Goal: Task Accomplishment & Management: Manage account settings

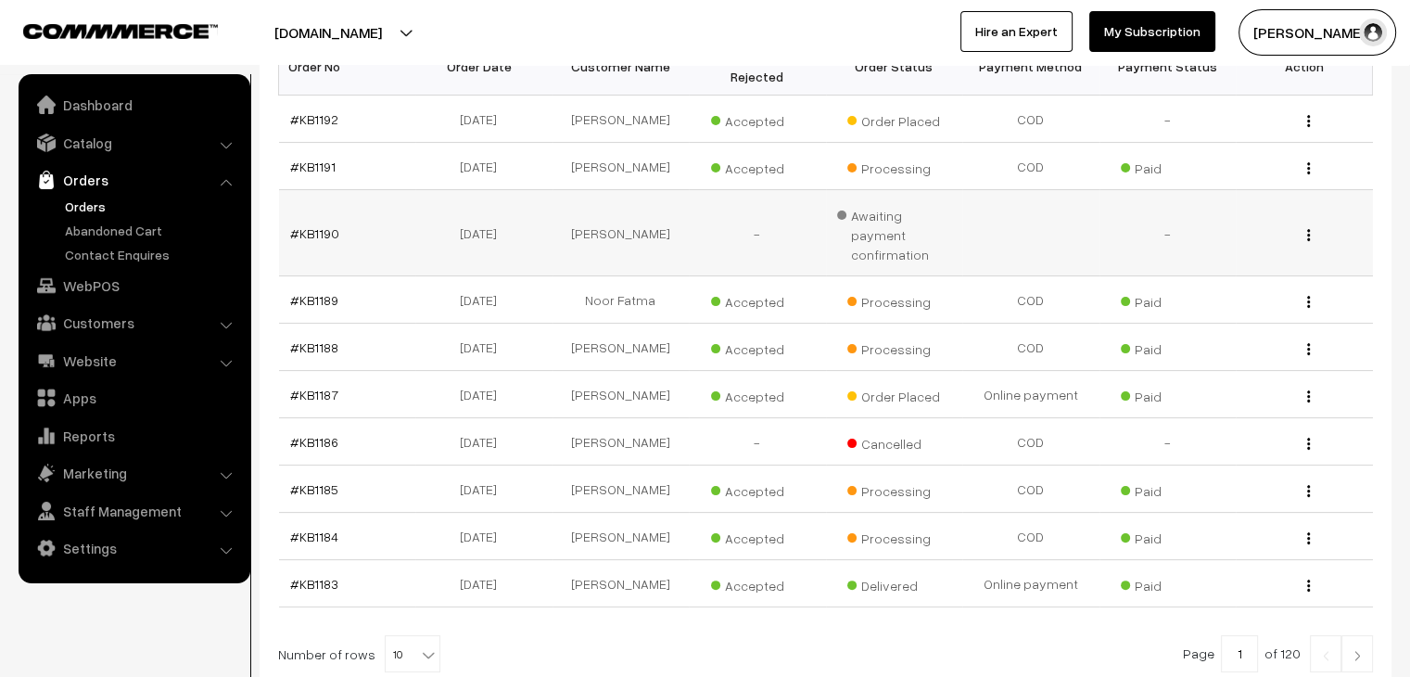
scroll to position [341, 0]
click at [299, 386] on link "#KB1187" at bounding box center [314, 394] width 48 height 16
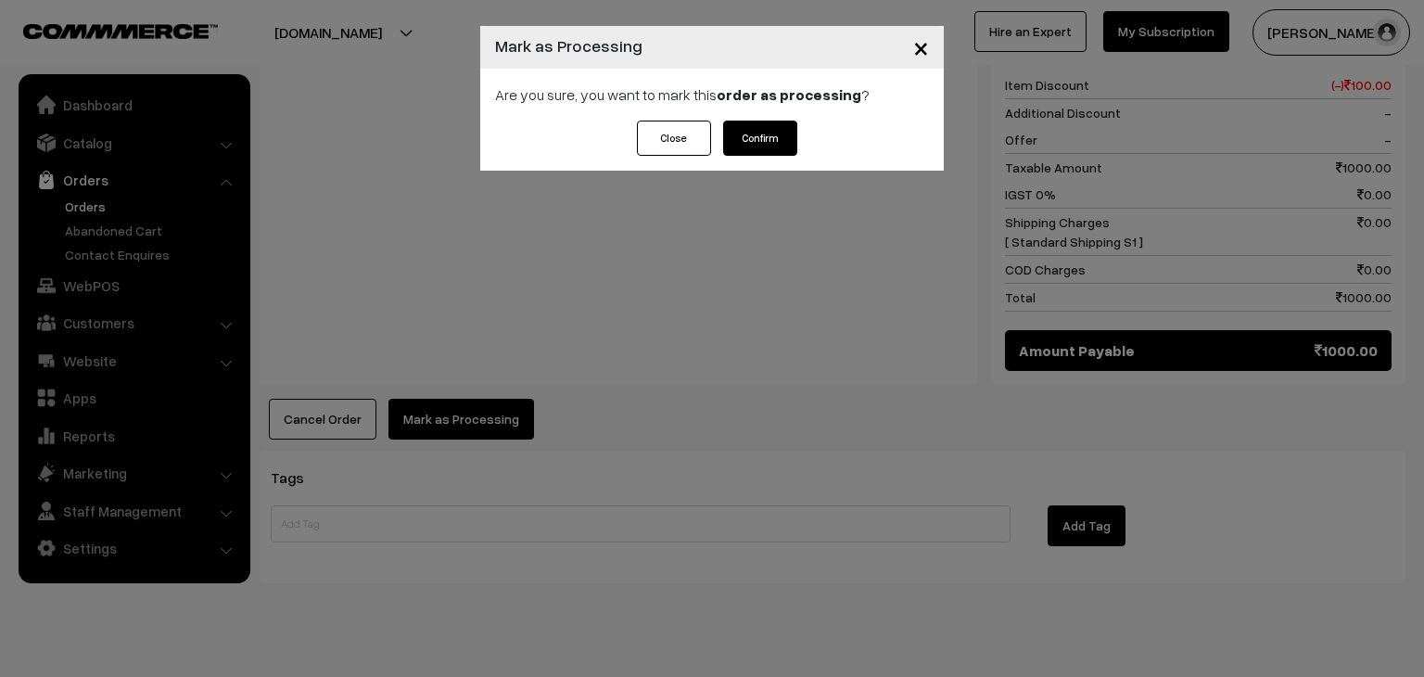
click at [767, 137] on button "Confirm" at bounding box center [760, 138] width 74 height 35
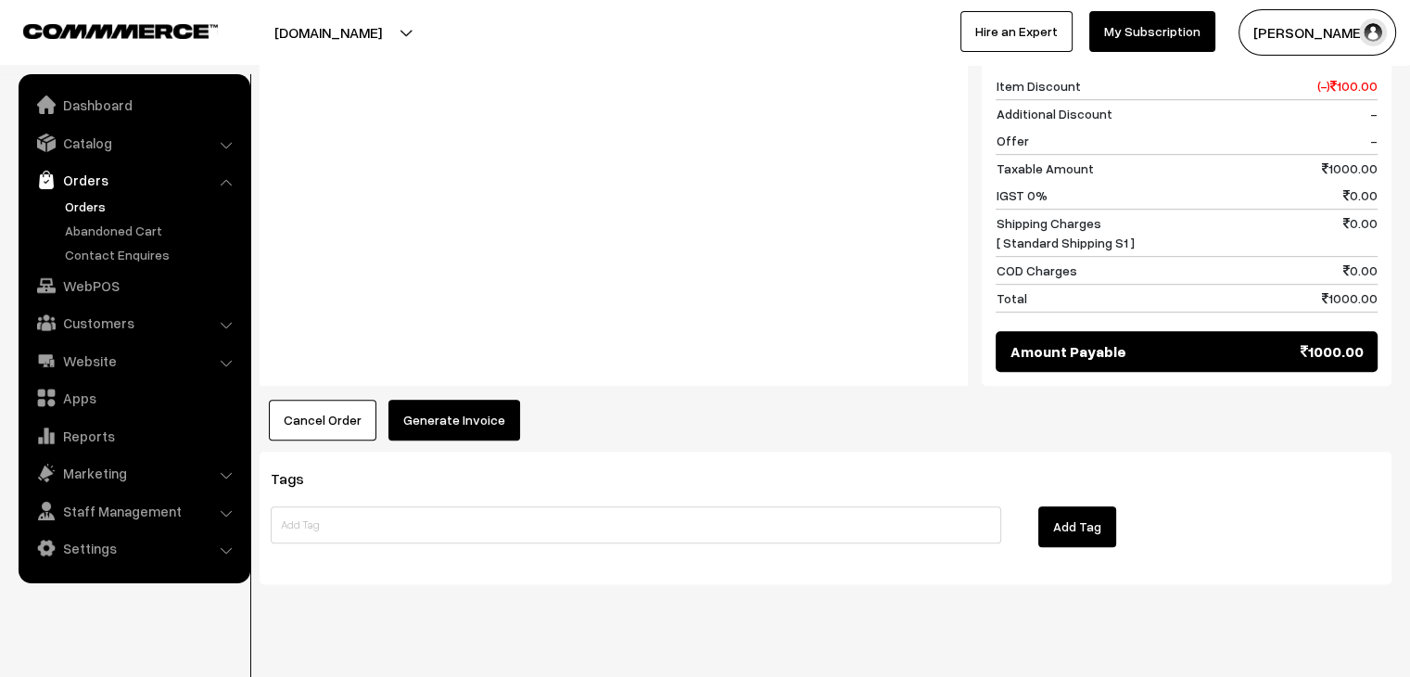
click at [474, 400] on button "Generate Invoice" at bounding box center [454, 420] width 132 height 41
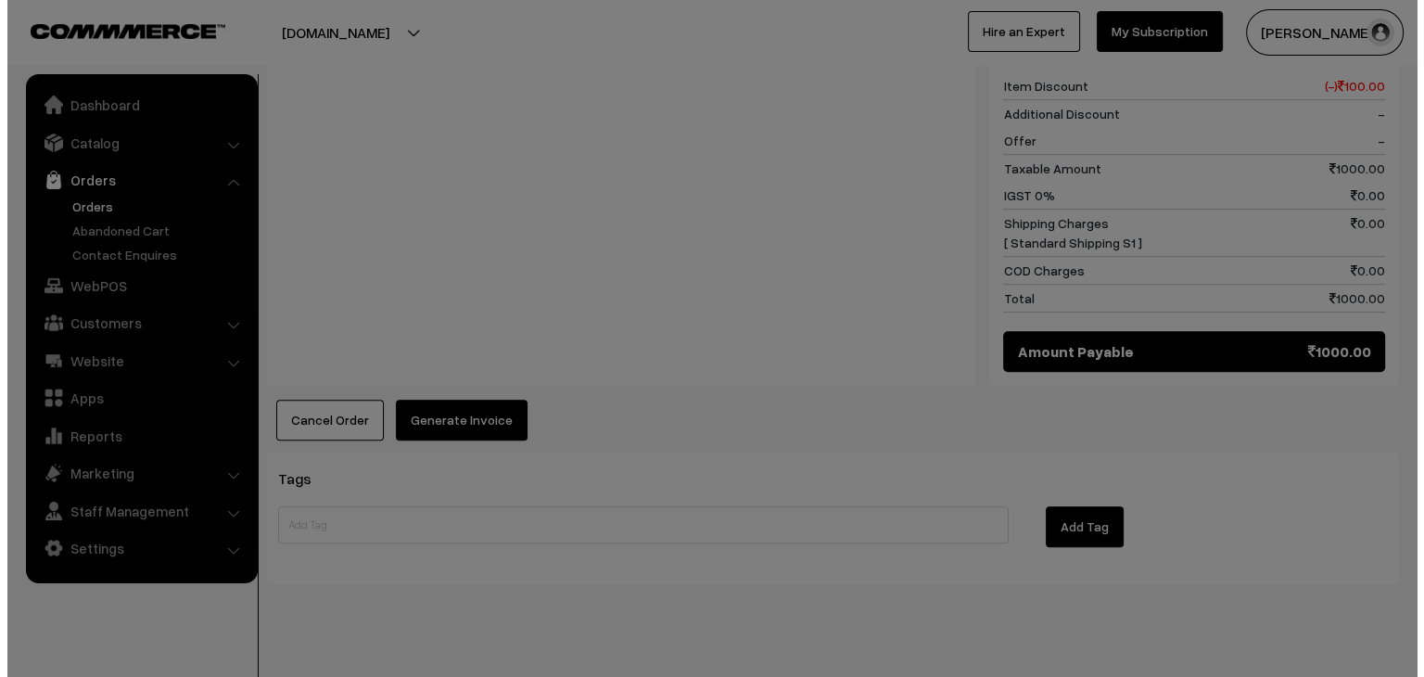
scroll to position [957, 0]
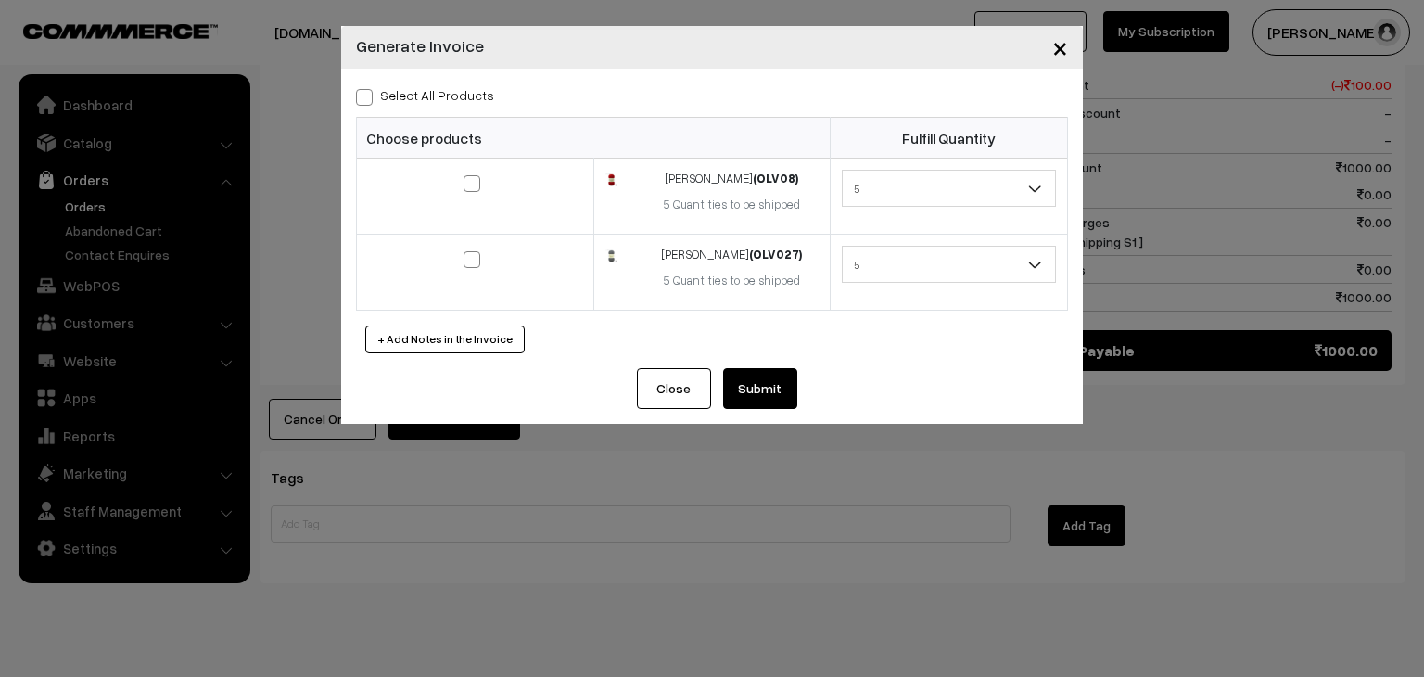
click at [434, 94] on label "Select All Products" at bounding box center [425, 94] width 138 height 19
click at [368, 94] on input "Select All Products" at bounding box center [362, 94] width 12 height 12
checkbox input "true"
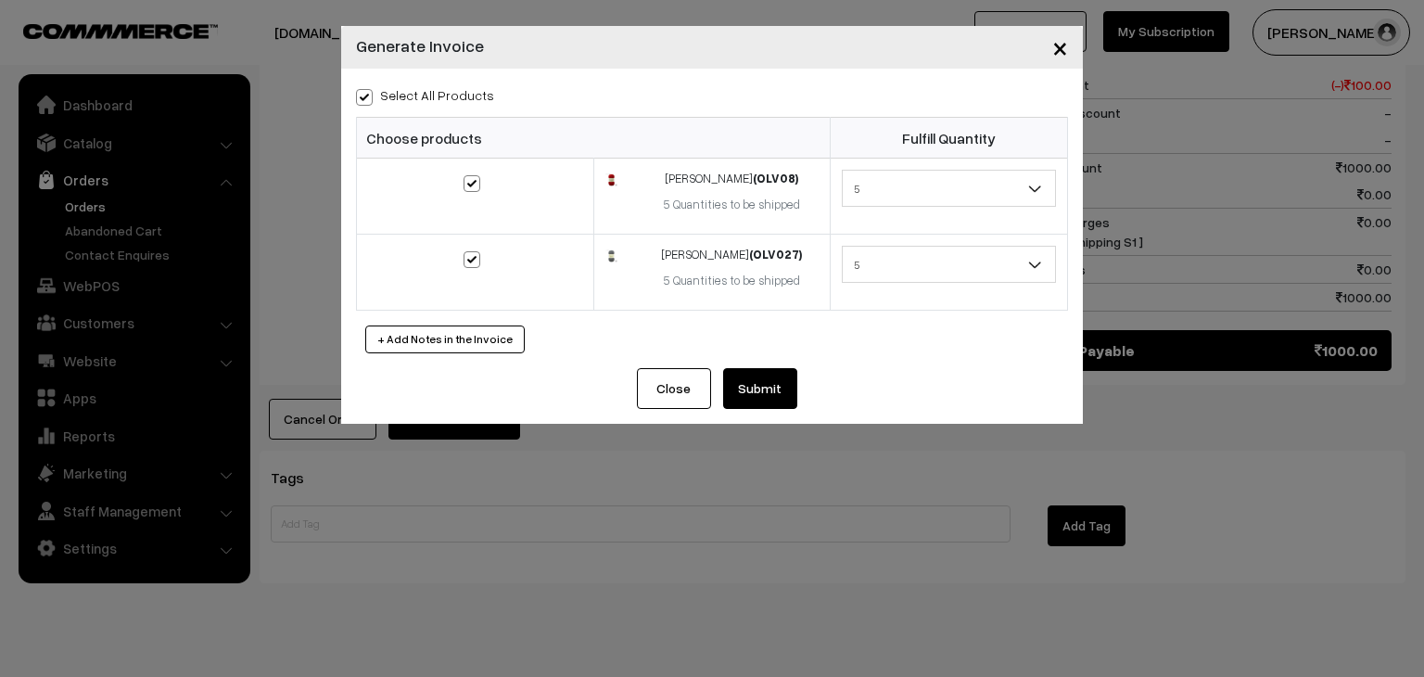
click at [779, 393] on button "Submit" at bounding box center [760, 388] width 74 height 41
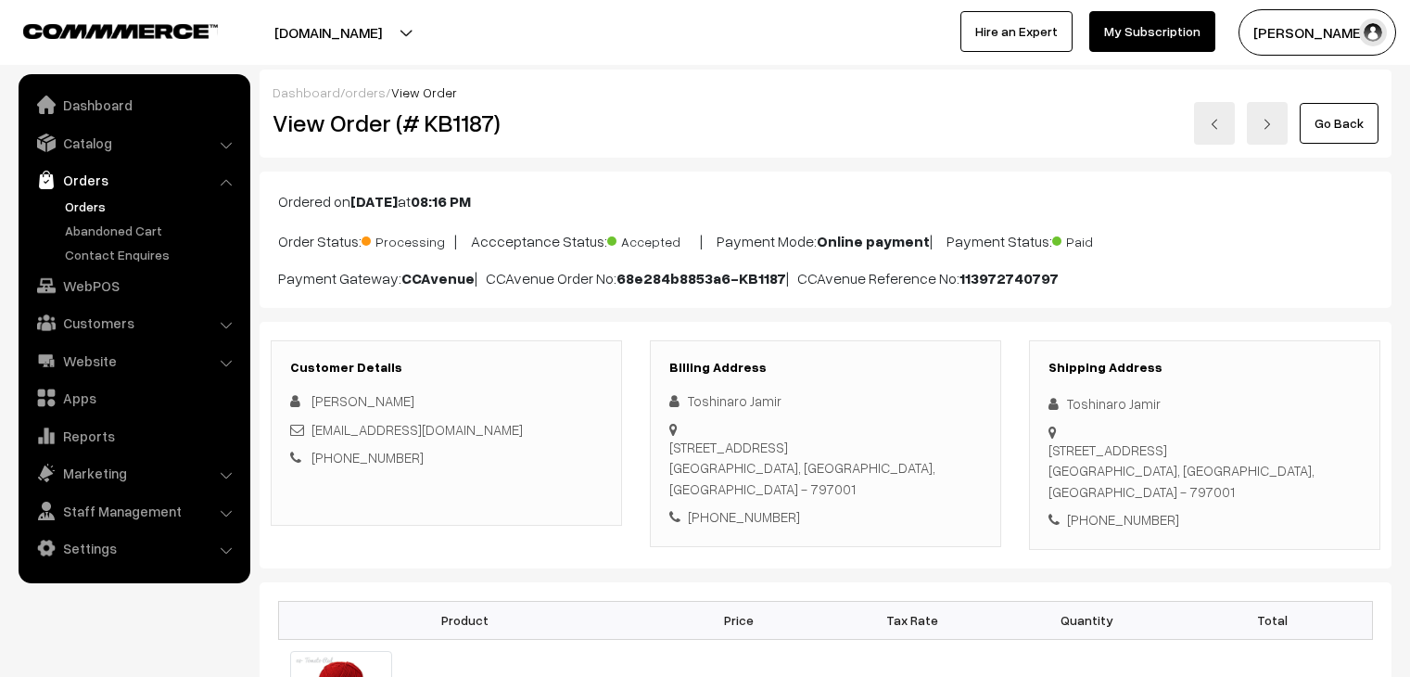
scroll to position [954, 0]
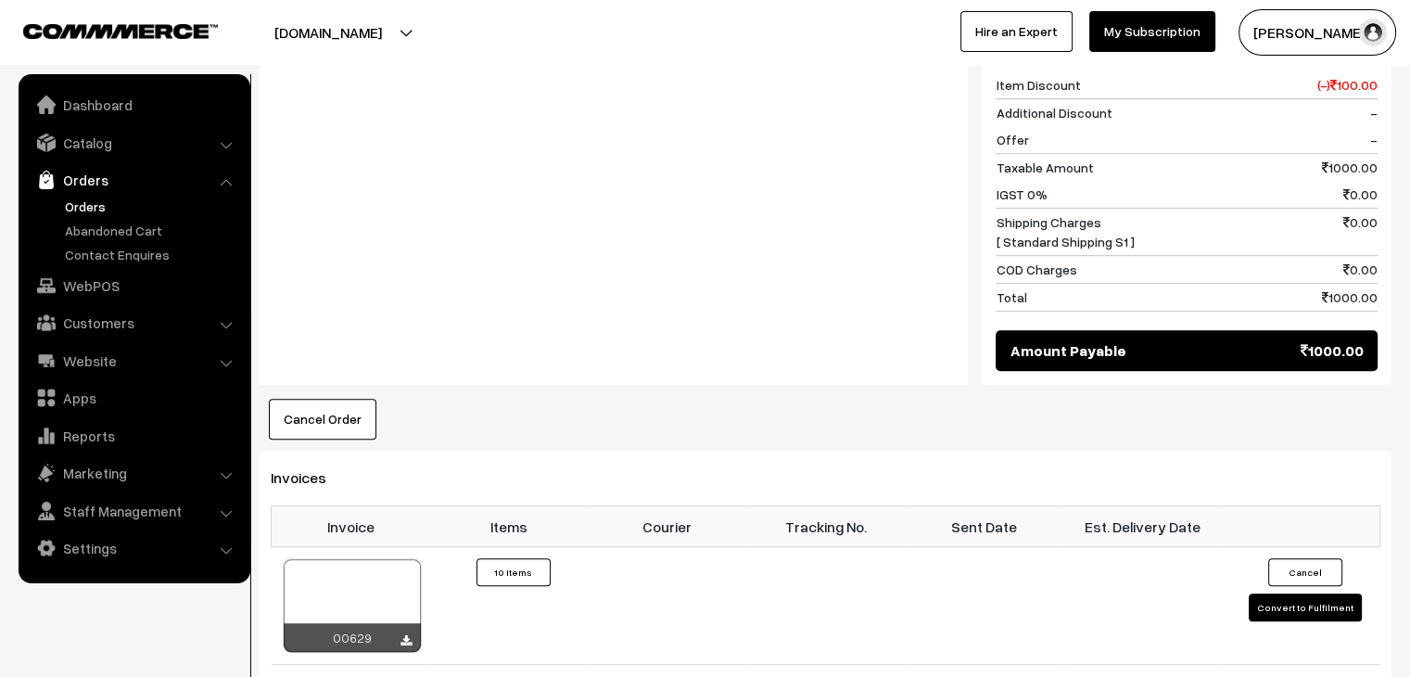
click at [91, 206] on link "Orders" at bounding box center [152, 206] width 184 height 19
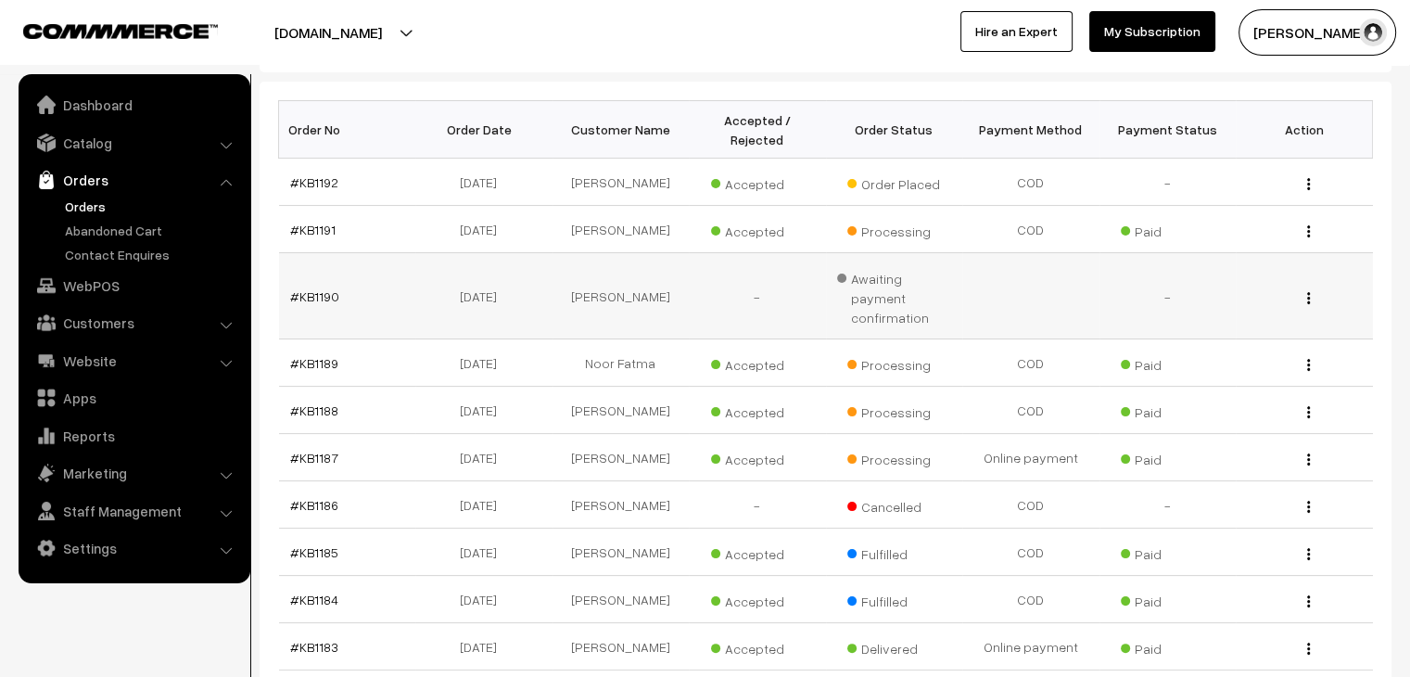
scroll to position [274, 0]
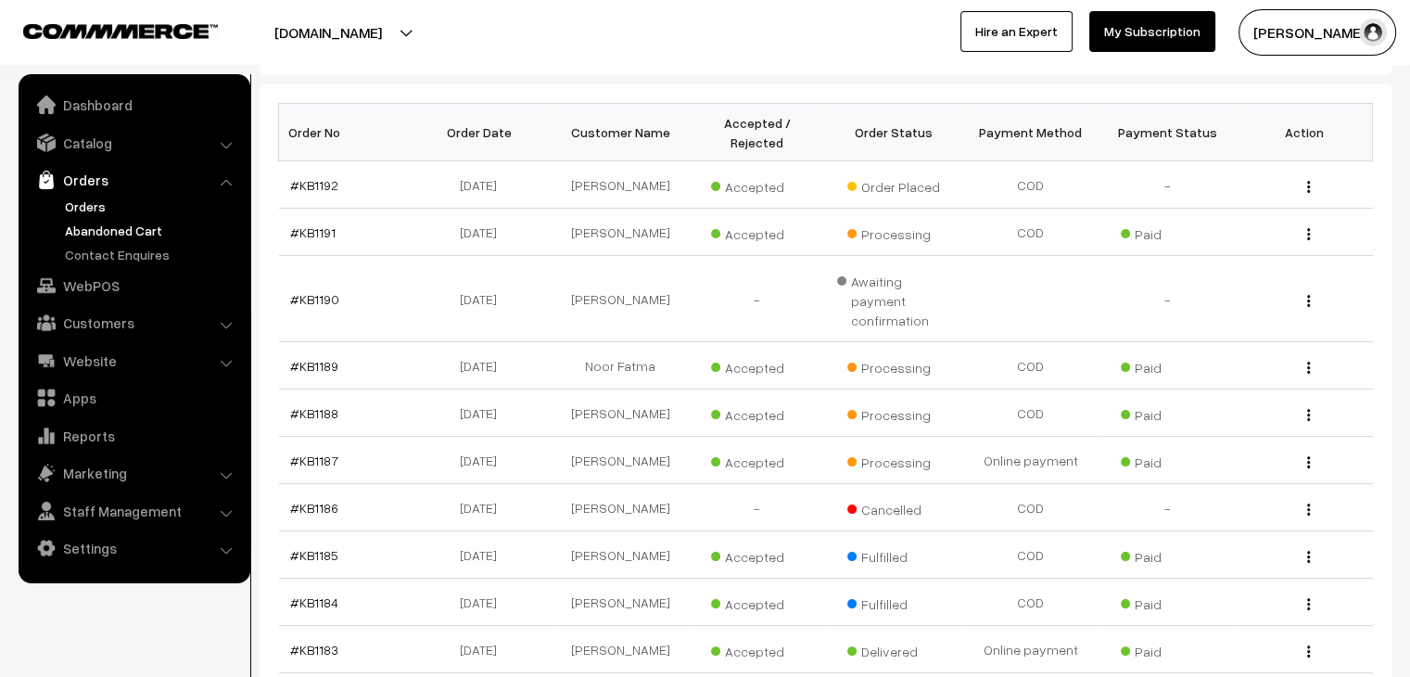
click at [146, 235] on link "Abandoned Cart" at bounding box center [152, 230] width 184 height 19
